Goal: Information Seeking & Learning: Learn about a topic

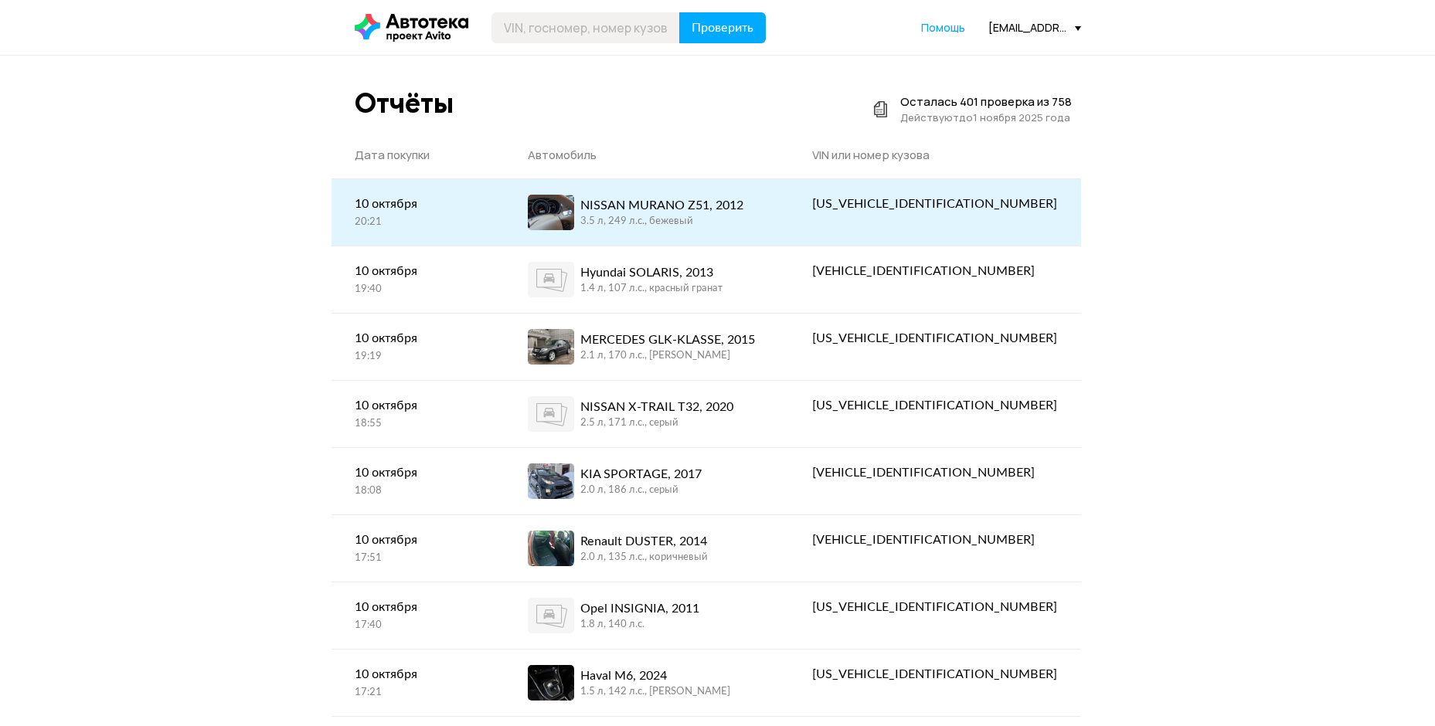
click at [706, 202] on div "NISSAN MURANO Z51, 2012" at bounding box center [661, 205] width 163 height 19
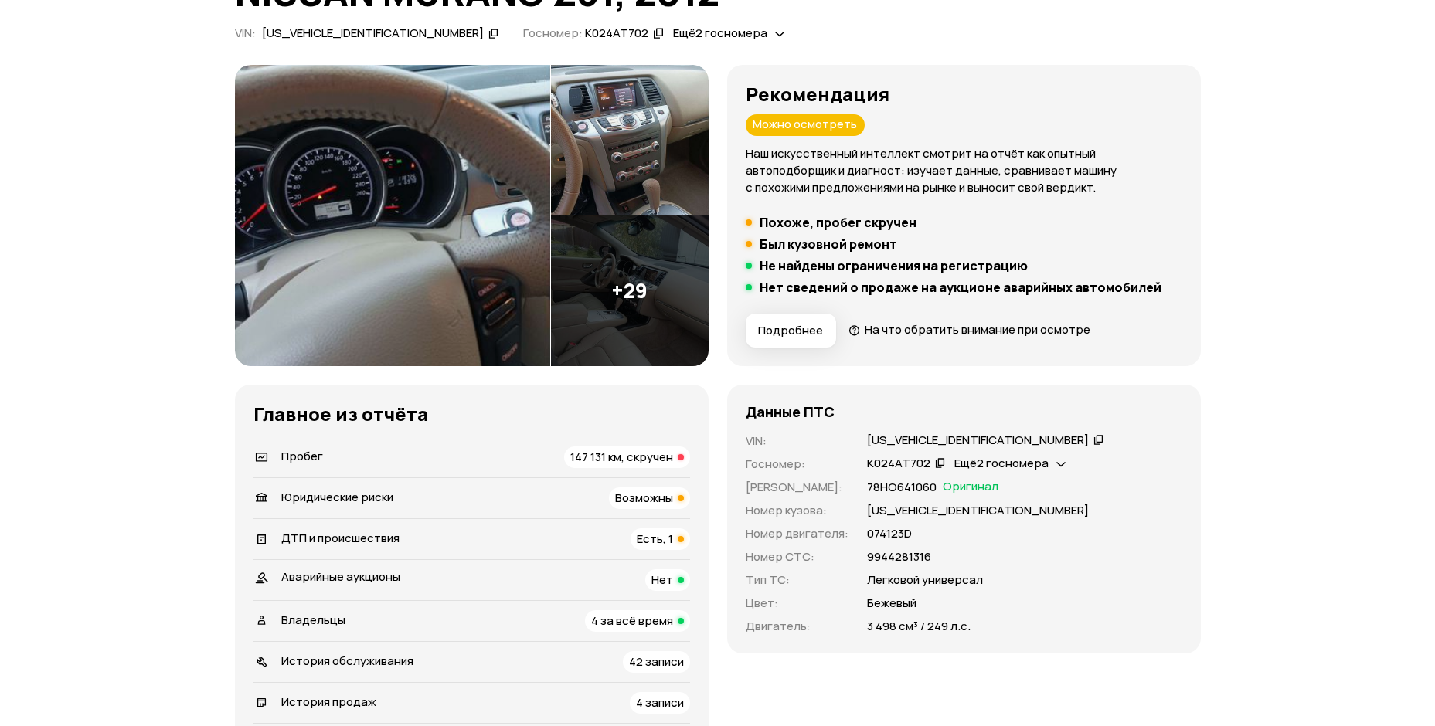
scroll to position [155, 0]
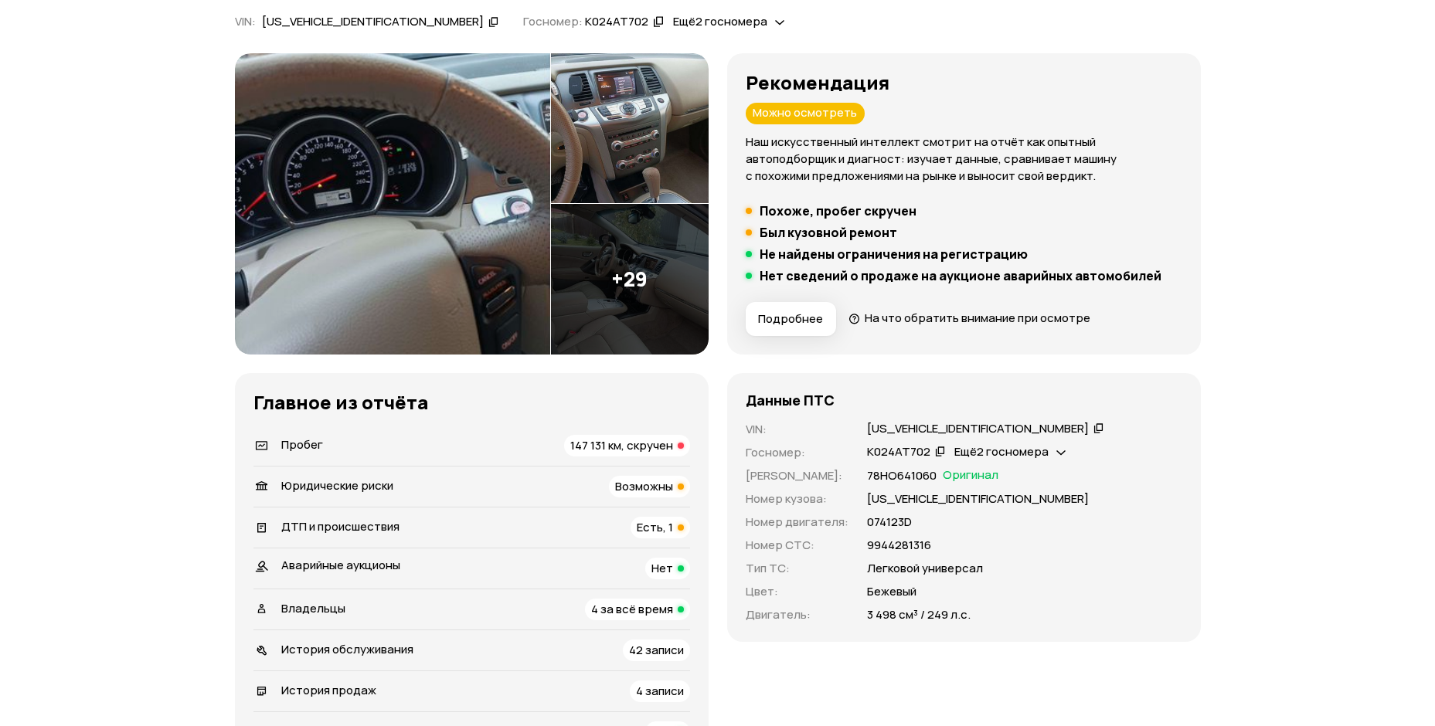
click at [423, 486] on div "Юридические риски Возможны" at bounding box center [471, 487] width 437 height 22
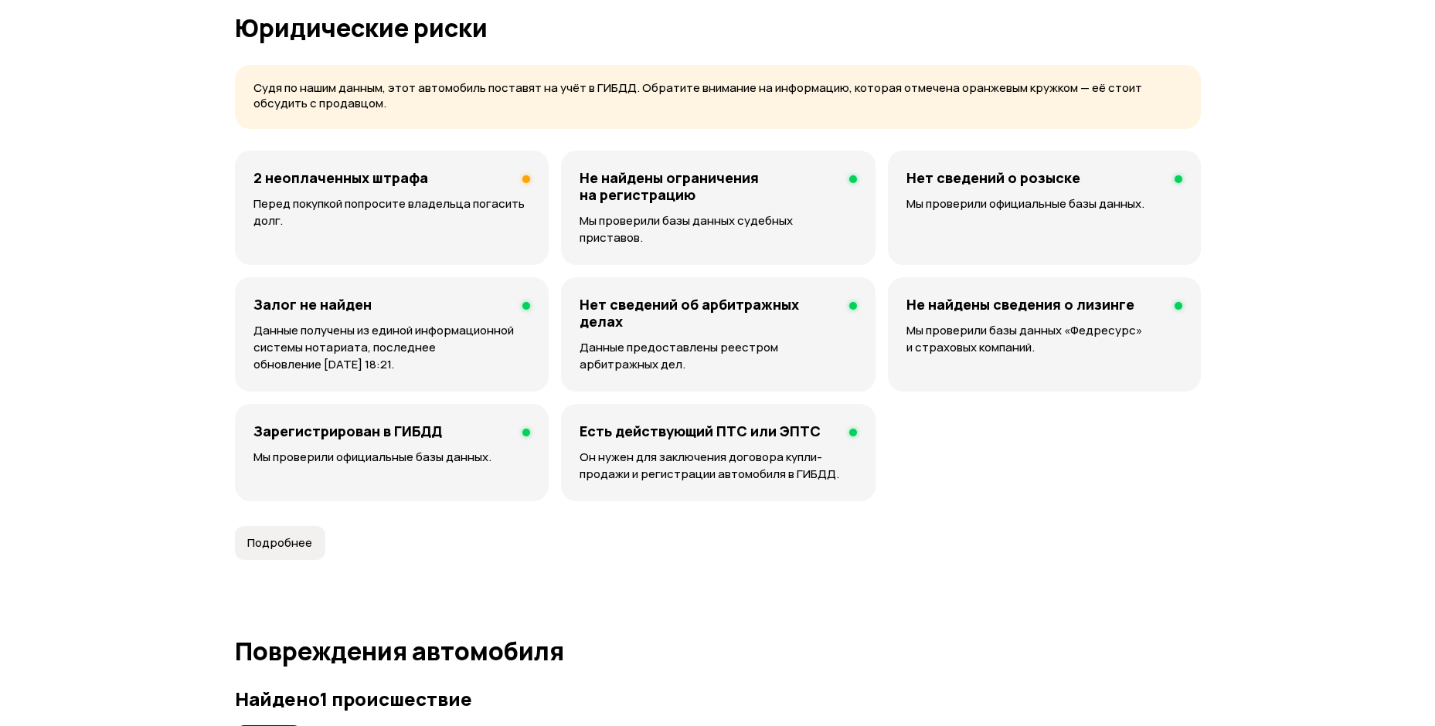
scroll to position [607, 0]
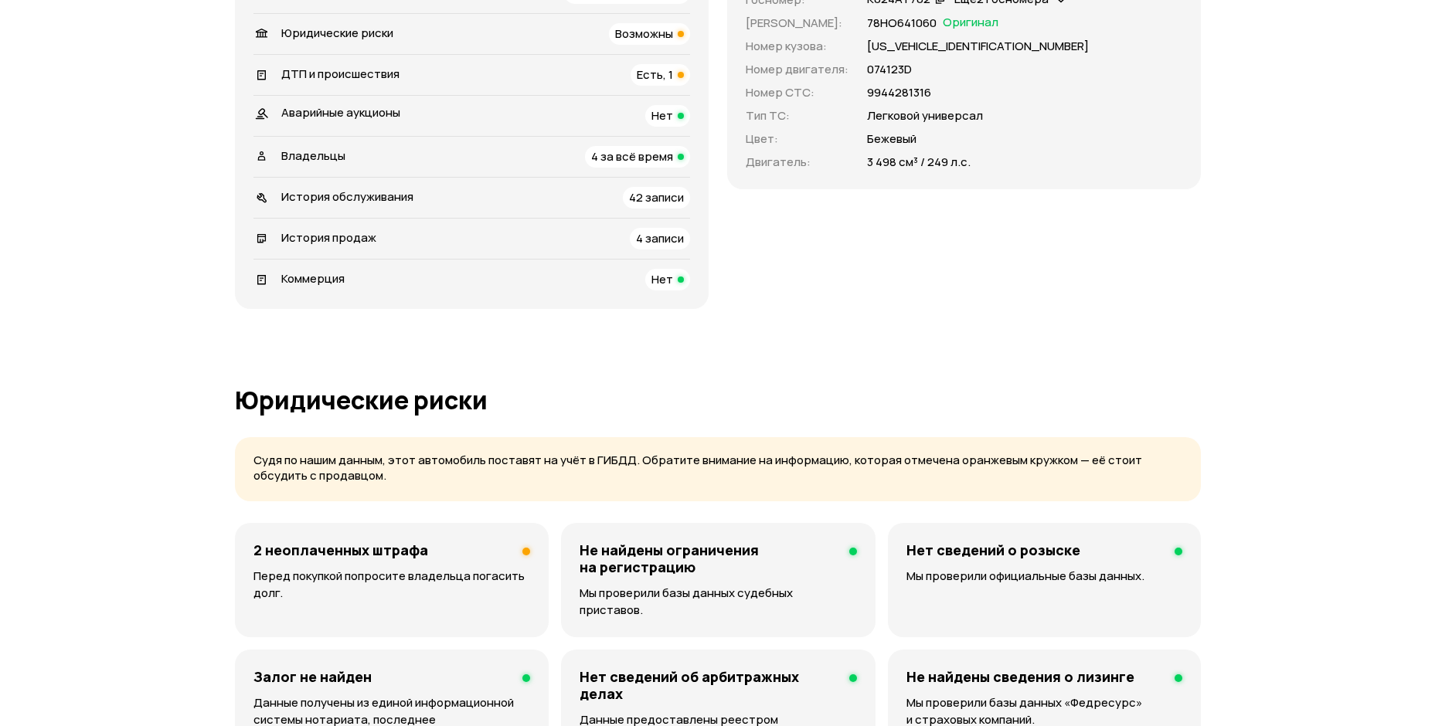
click at [368, 75] on span "ДТП и происшествия" at bounding box center [340, 74] width 118 height 16
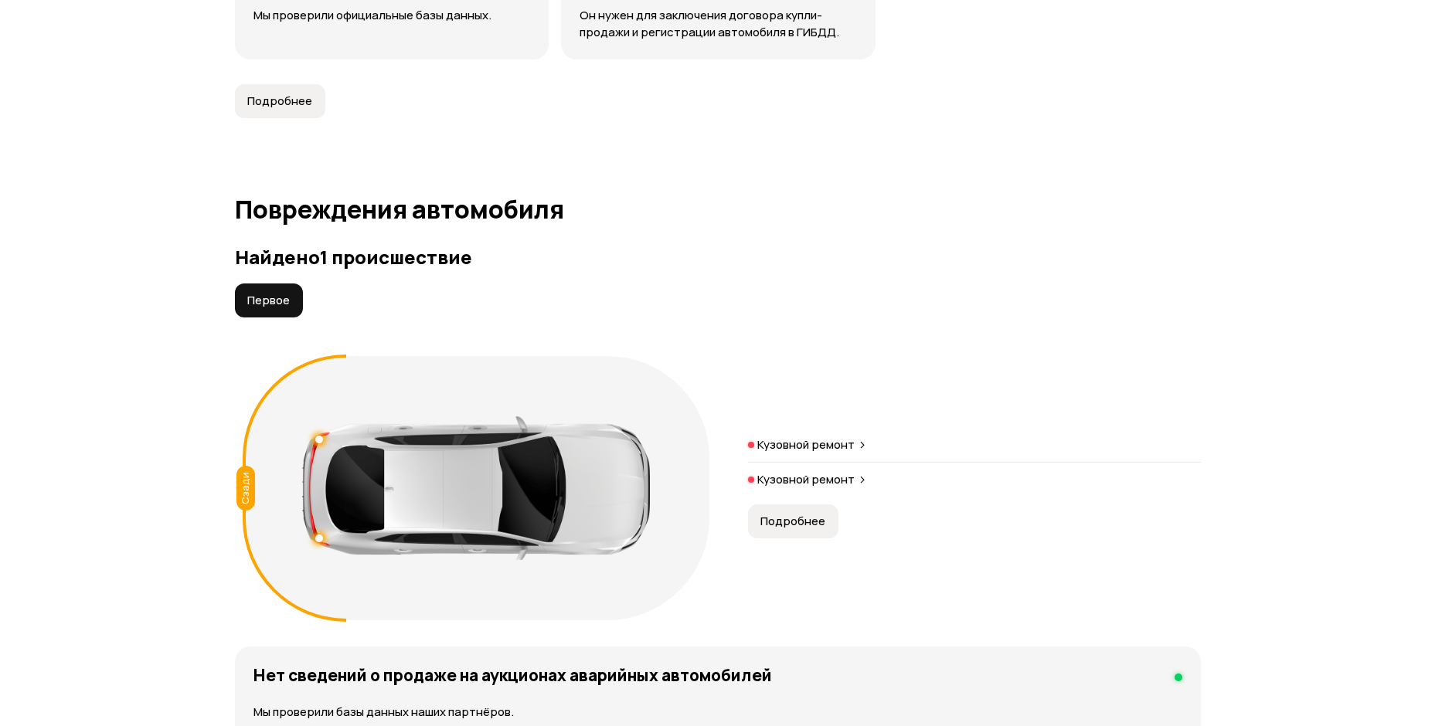
scroll to position [1600, 0]
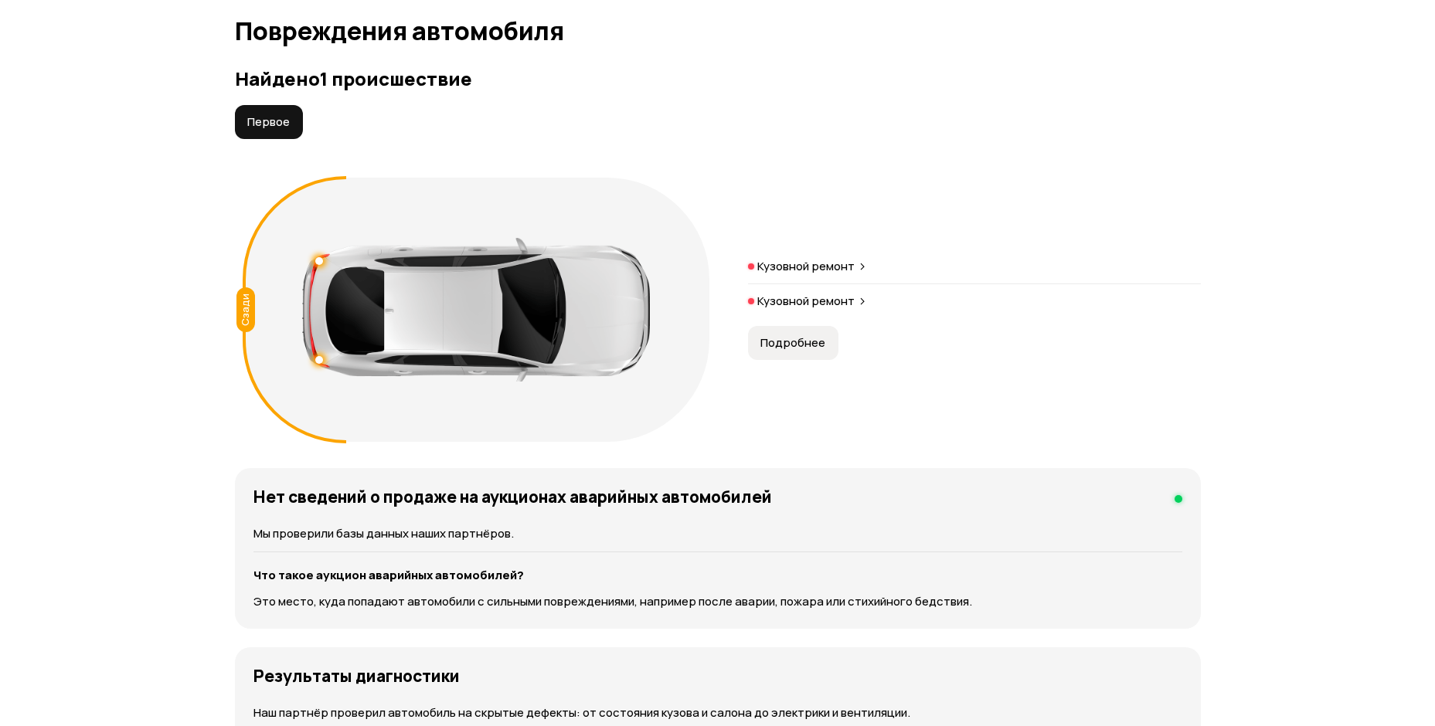
click at [777, 335] on span "Подробнее" at bounding box center [792, 342] width 65 height 15
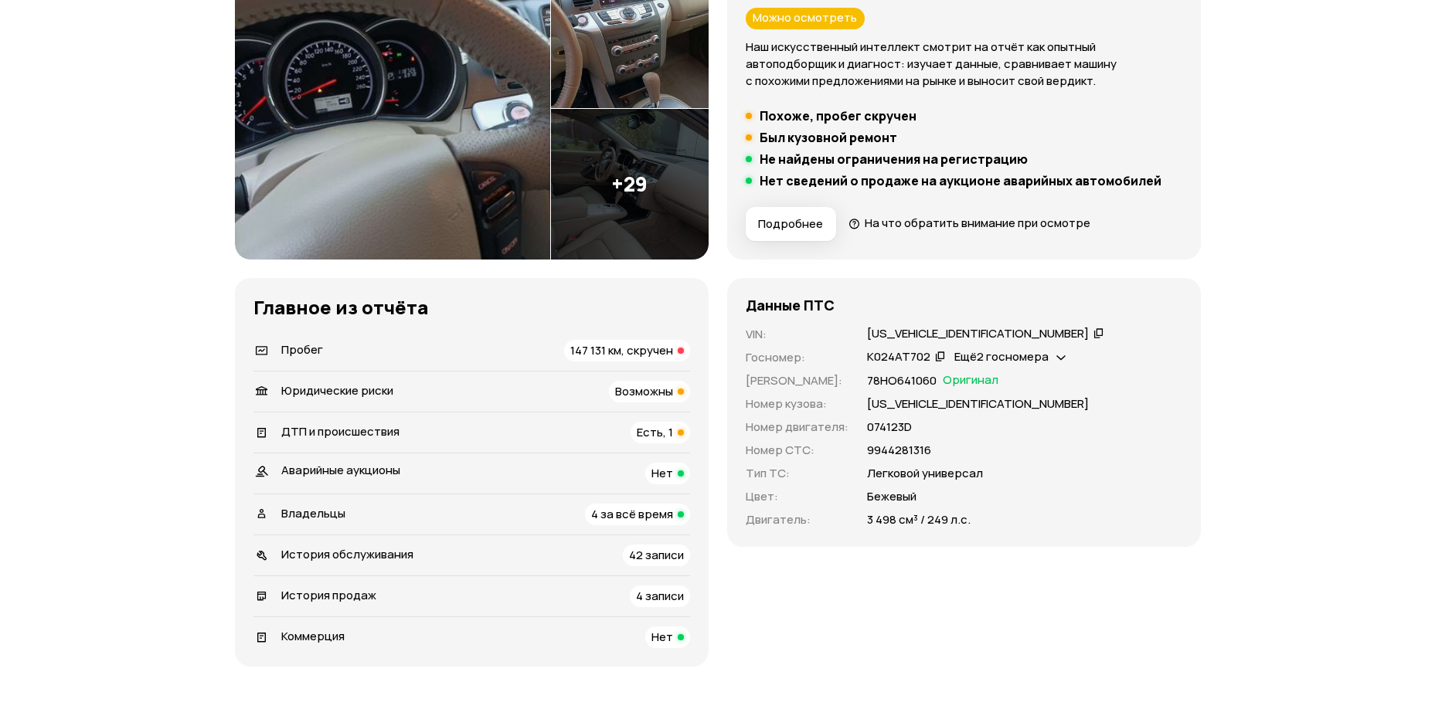
scroll to position [0, 0]
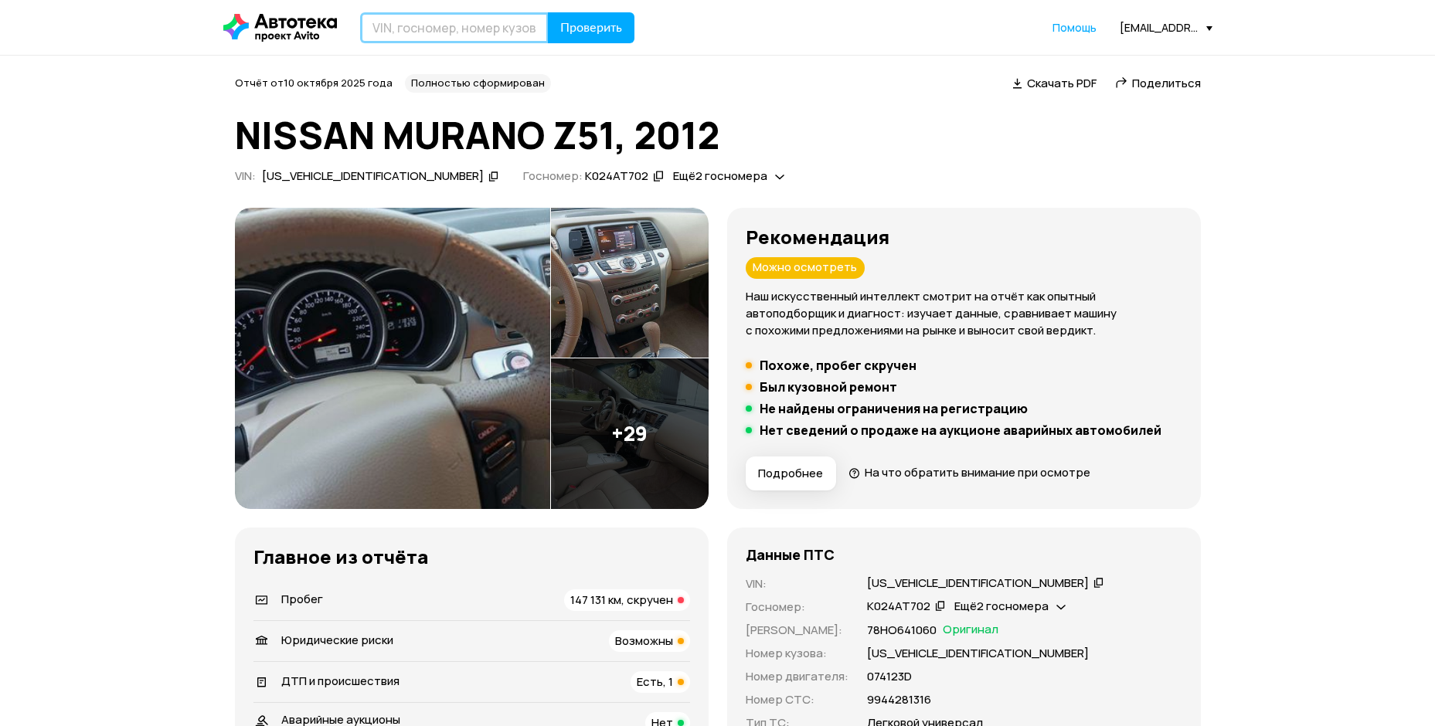
click at [405, 40] on input "text" at bounding box center [454, 27] width 189 height 31
paste input "[US_VEHICLE_IDENTIFICATION_NUMBER]"
type input "[US_VEHICLE_IDENTIFICATION_NUMBER]"
click at [579, 29] on span "Проверить" at bounding box center [591, 28] width 62 height 12
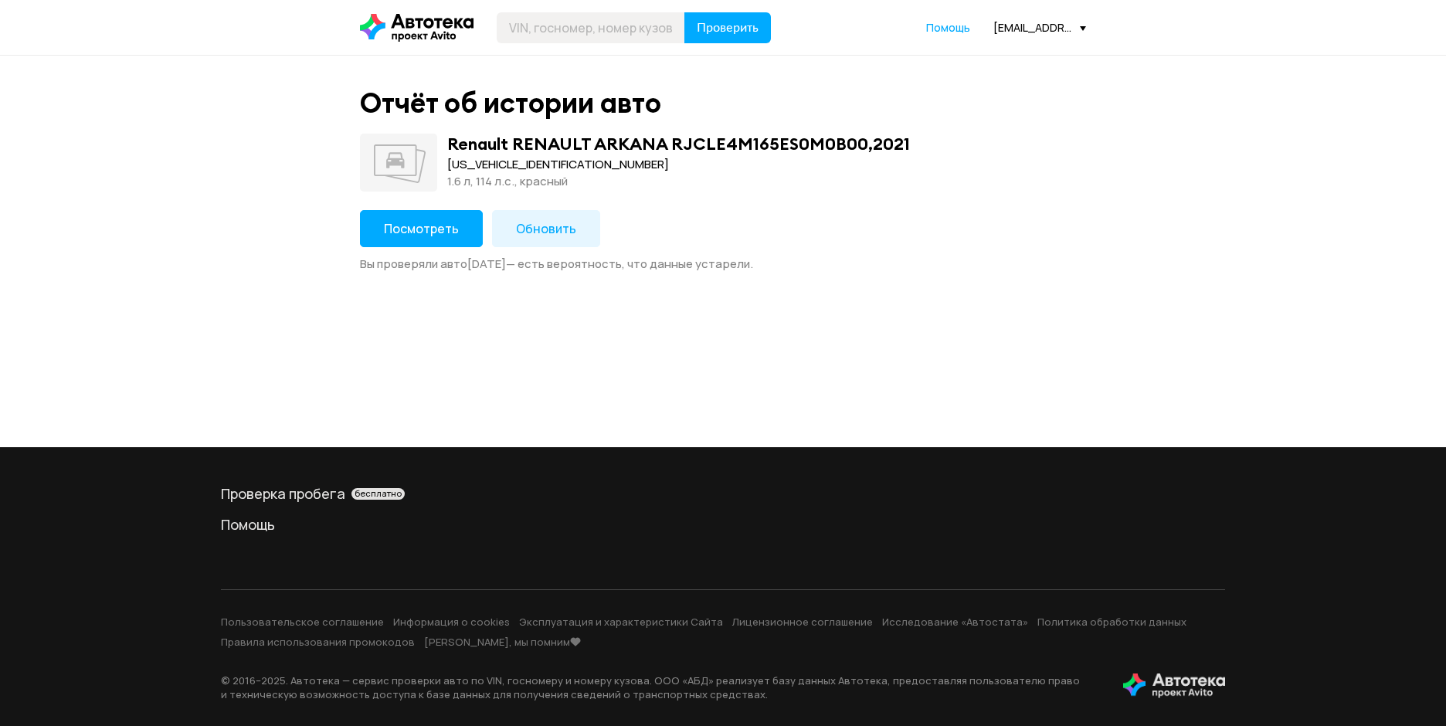
click at [440, 225] on span "Посмотреть" at bounding box center [421, 228] width 75 height 17
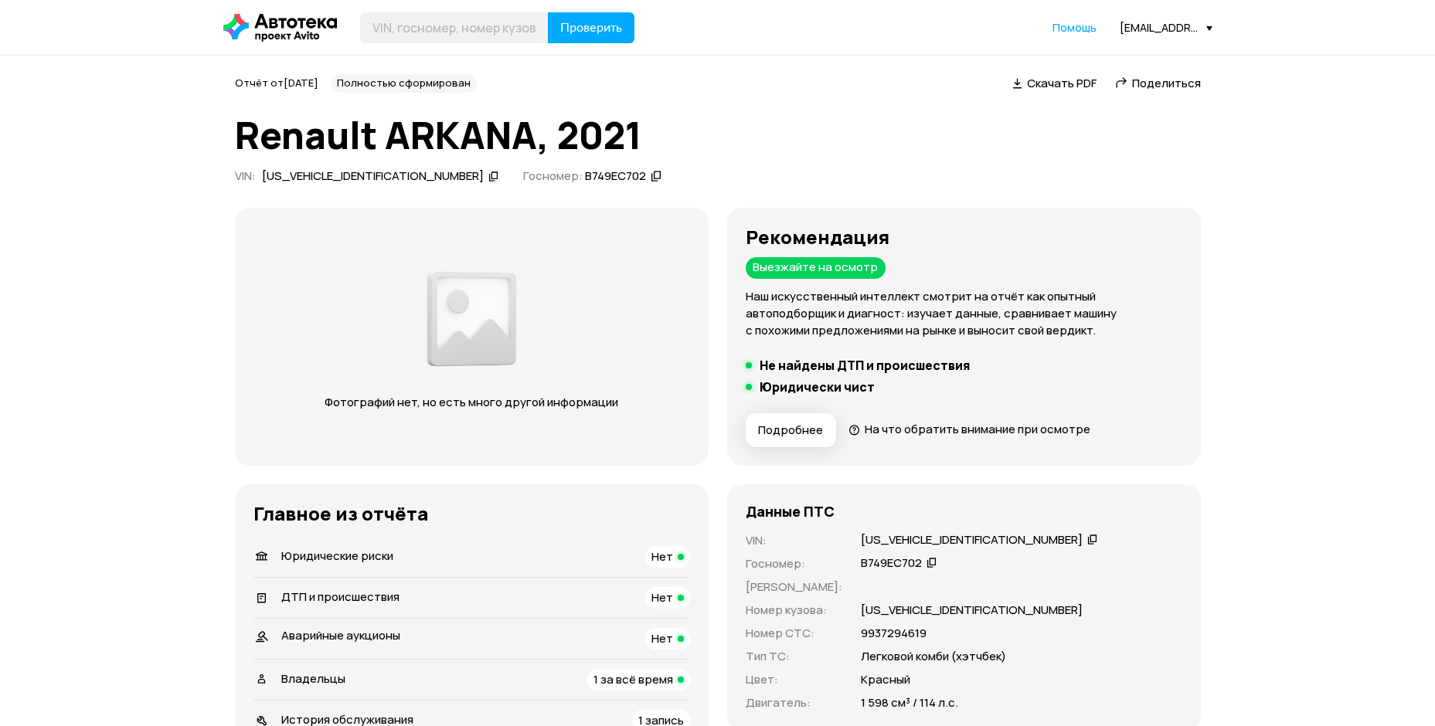
click at [1178, 86] on span "Поделиться" at bounding box center [1166, 83] width 69 height 16
click at [437, 32] on input "text" at bounding box center [454, 27] width 189 height 31
paste input "[US_VEHICLE_IDENTIFICATION_NUMBER]"
type input "[US_VEHICLE_IDENTIFICATION_NUMBER]"
click at [582, 36] on button "Проверить" at bounding box center [591, 27] width 87 height 31
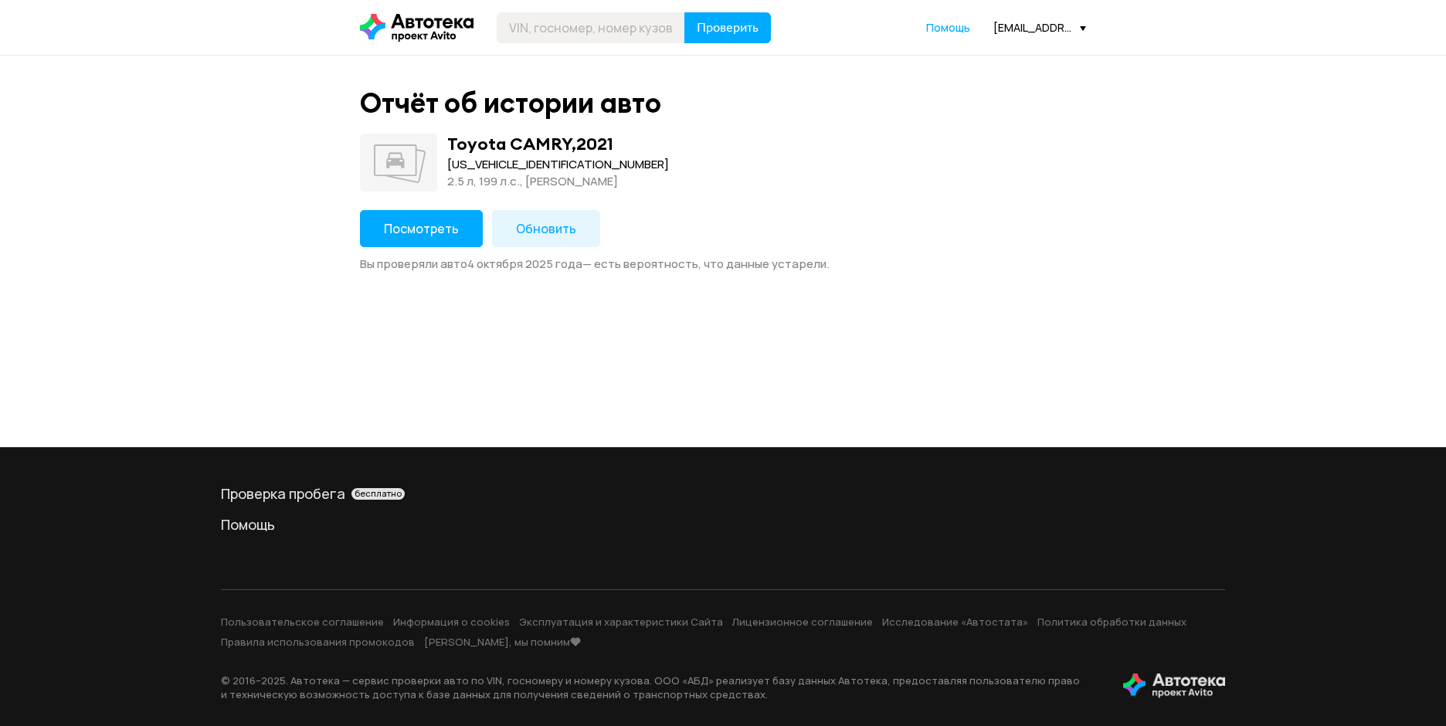
click at [412, 219] on button "Посмотреть" at bounding box center [421, 228] width 123 height 37
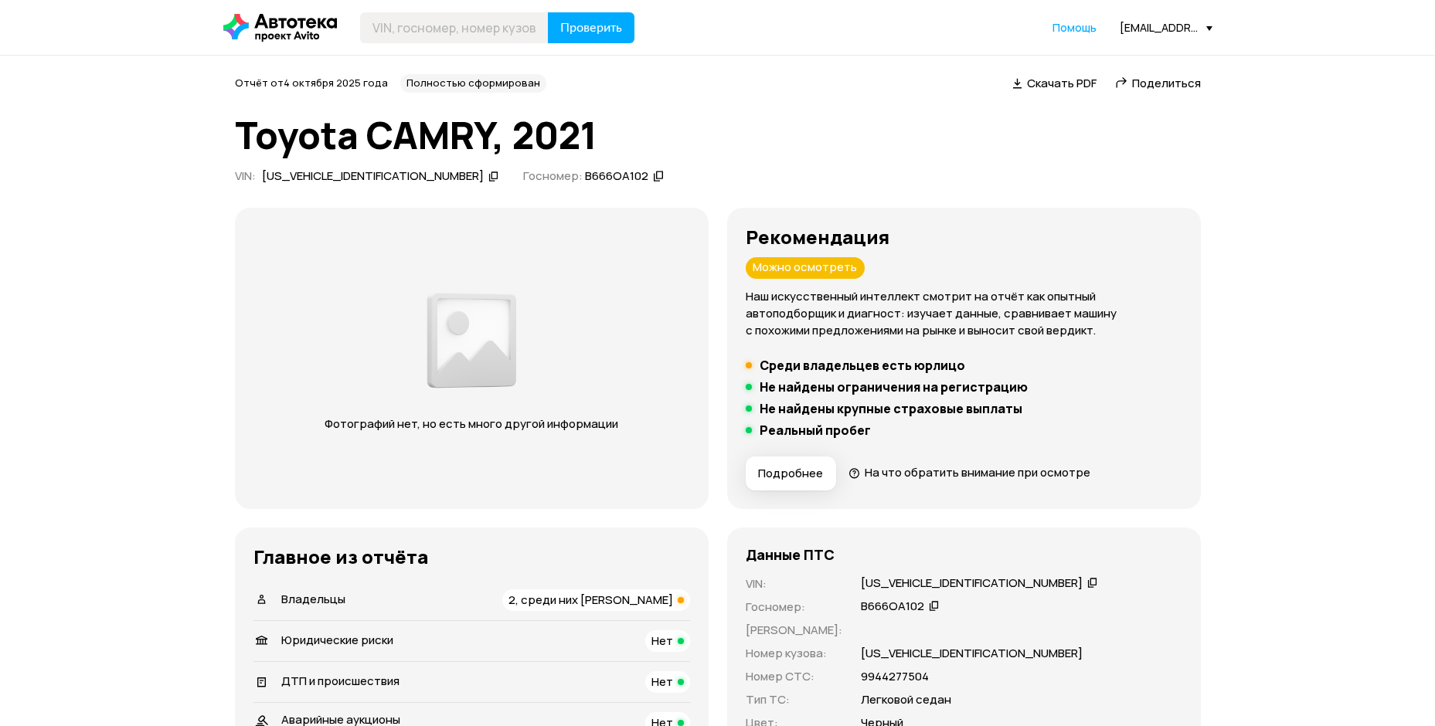
click at [1154, 79] on span "Поделиться" at bounding box center [1166, 83] width 69 height 16
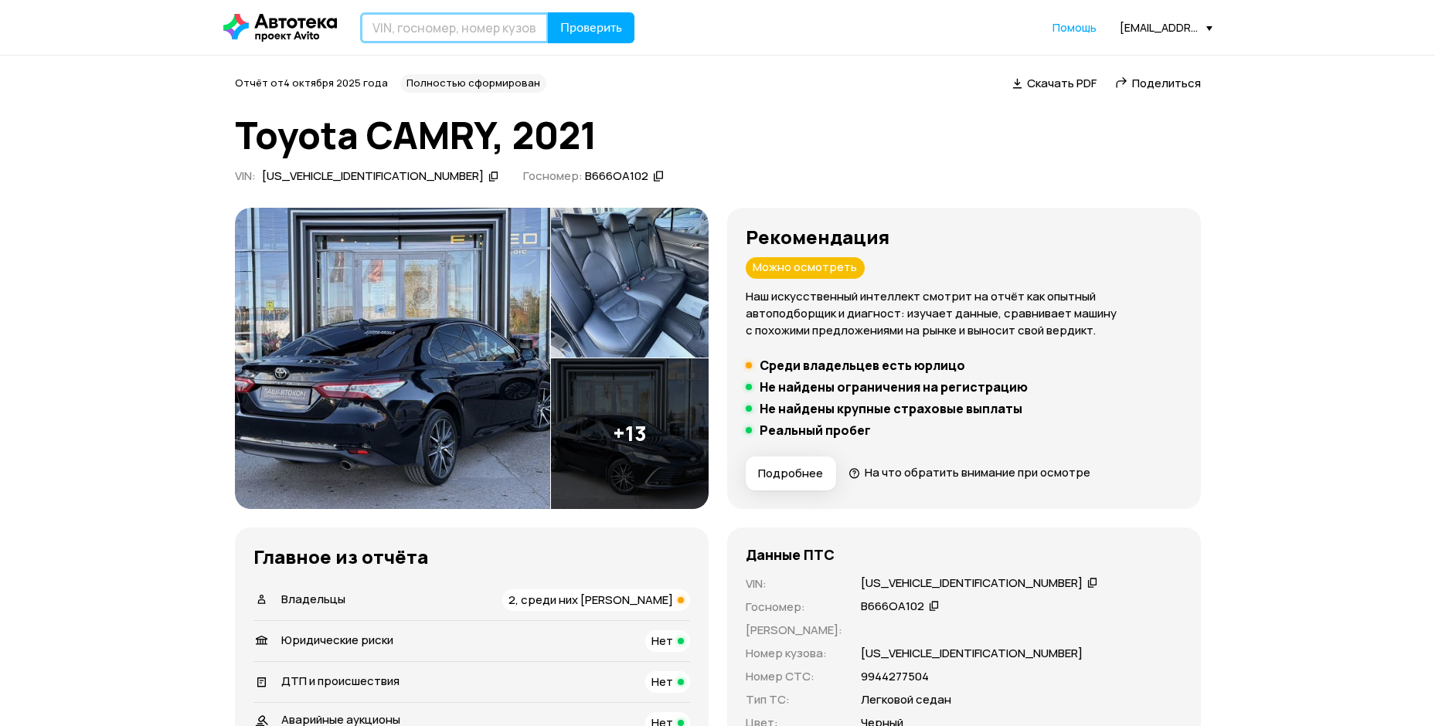
click at [442, 28] on input "text" at bounding box center [454, 27] width 189 height 31
paste input "[US_VEHICLE_IDENTIFICATION_NUMBER]"
type input "[US_VEHICLE_IDENTIFICATION_NUMBER]"
click at [617, 36] on button "Проверить" at bounding box center [591, 27] width 87 height 31
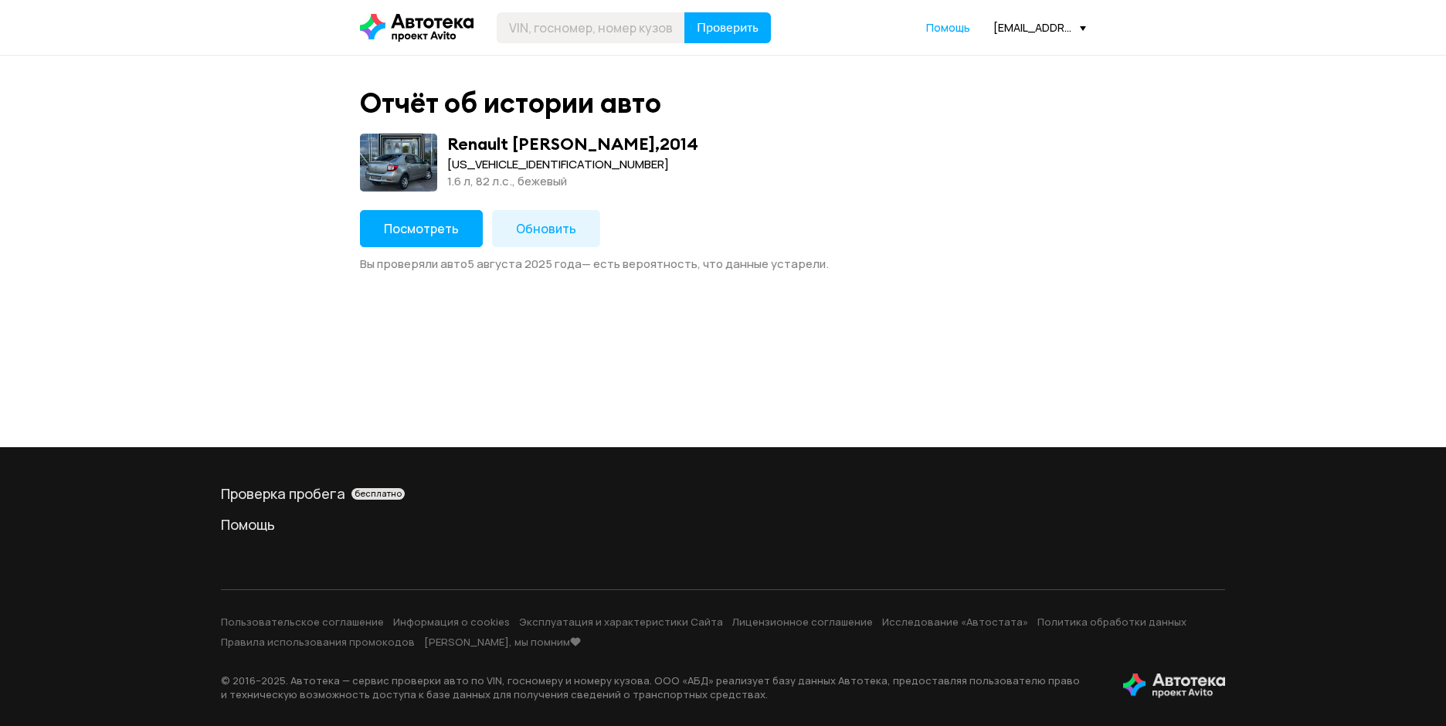
click at [431, 240] on button "Посмотреть" at bounding box center [421, 228] width 123 height 37
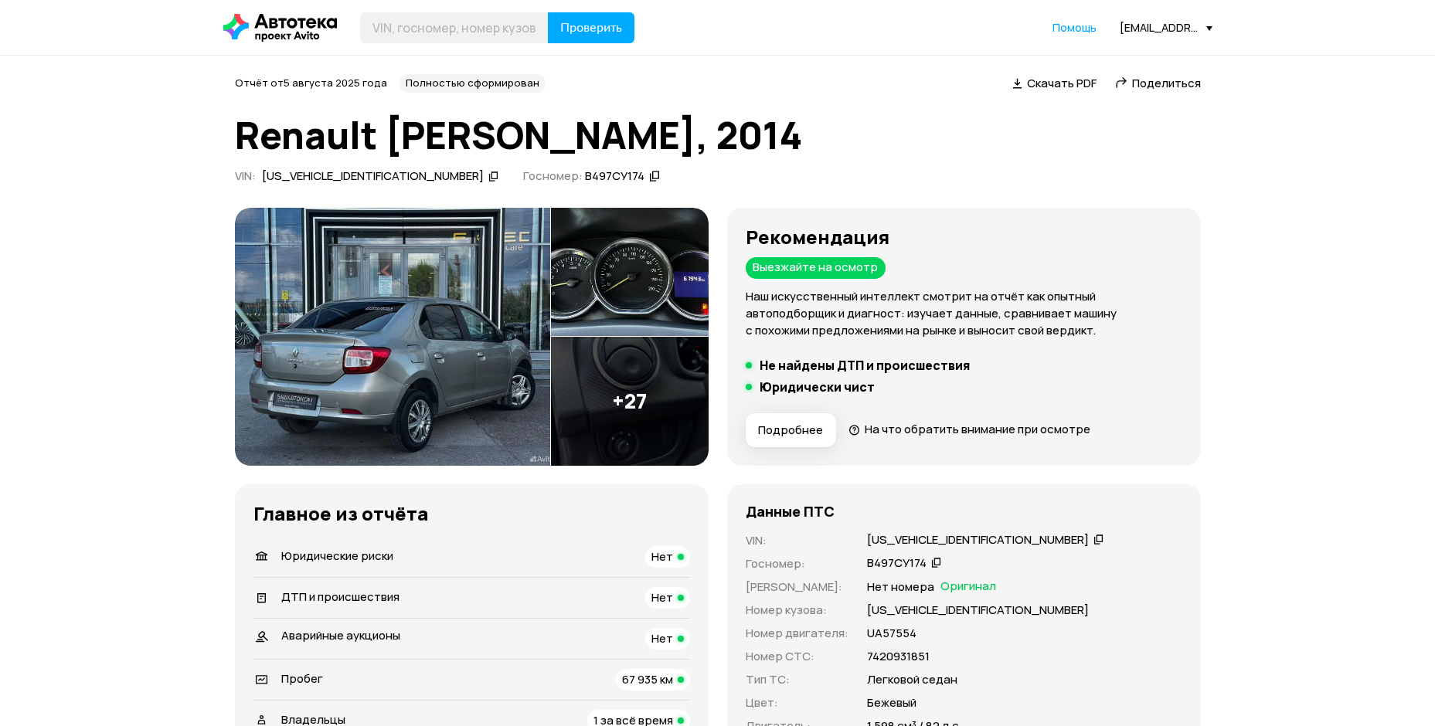
click at [1141, 88] on span "Поделиться" at bounding box center [1166, 83] width 69 height 16
click at [415, 19] on input "text" at bounding box center [454, 27] width 189 height 31
paste input "[US_VEHICLE_IDENTIFICATION_NUMBER]"
type input "[US_VEHICLE_IDENTIFICATION_NUMBER]"
click at [572, 36] on button "Проверить" at bounding box center [591, 27] width 87 height 31
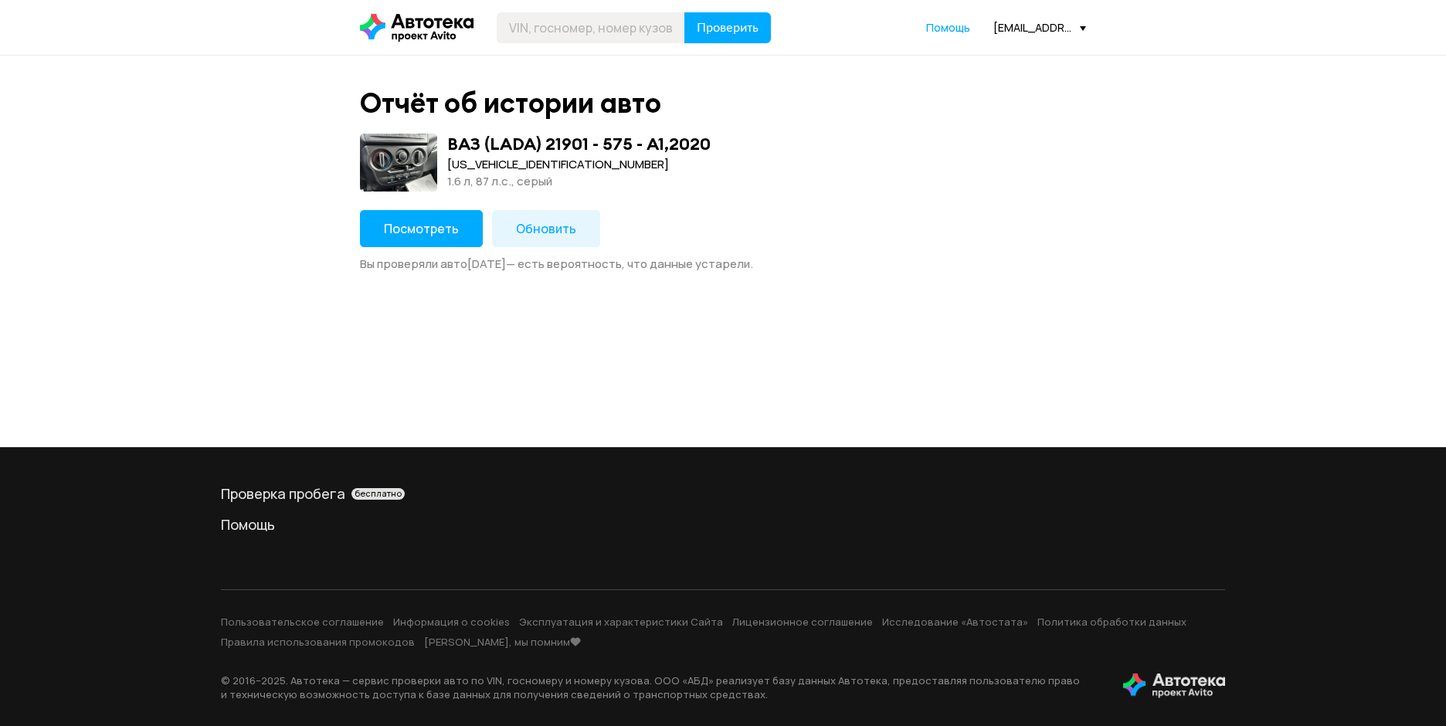
click at [429, 229] on span "Посмотреть" at bounding box center [421, 228] width 75 height 17
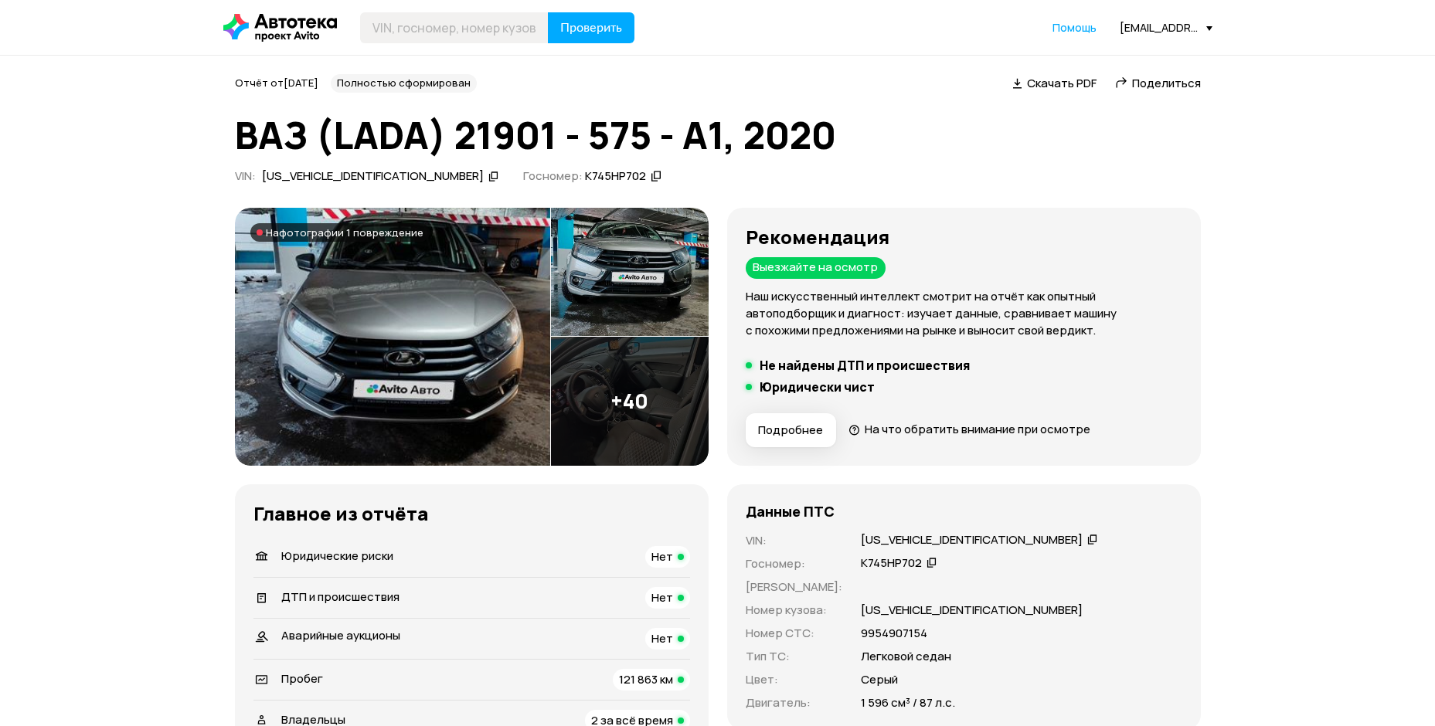
click at [1143, 83] on span "Поделиться" at bounding box center [1166, 83] width 69 height 16
